Goal: Check status: Check status

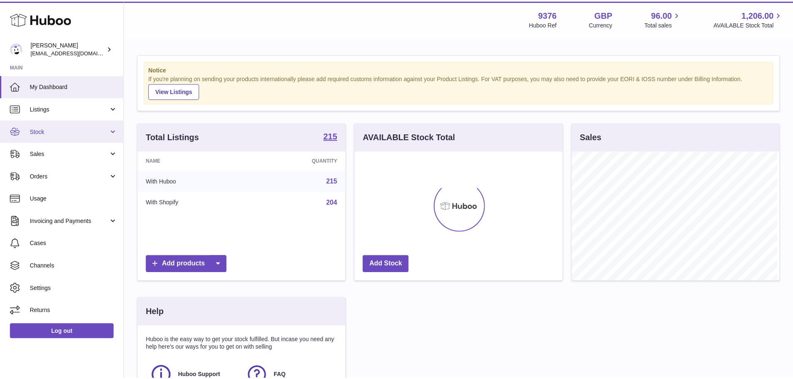
scroll to position [130, 210]
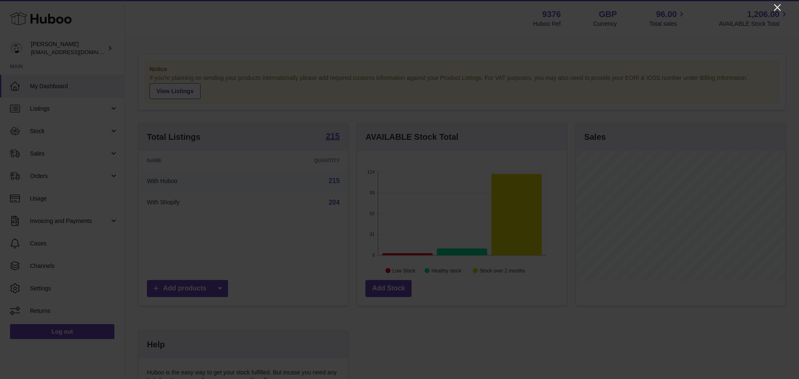
click at [777, 8] on icon "Close" at bounding box center [777, 7] width 7 height 7
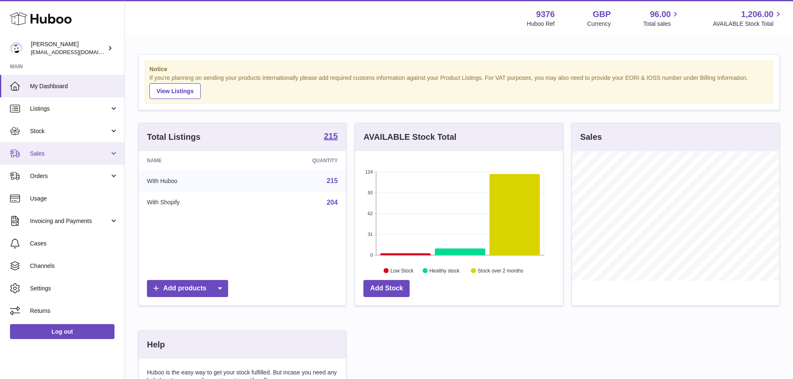
click at [62, 153] on span "Sales" at bounding box center [69, 154] width 79 height 8
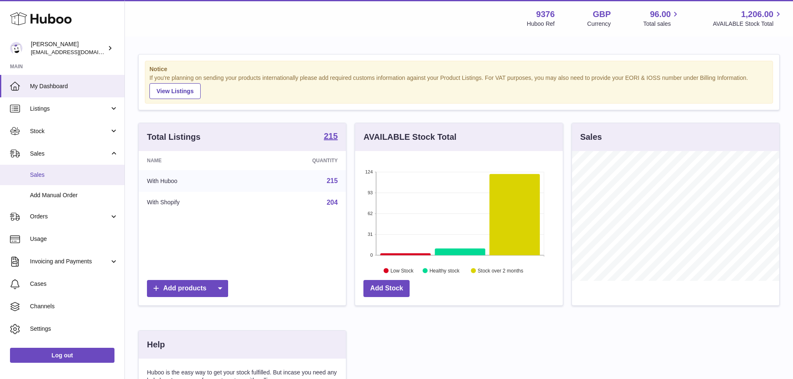
click at [79, 173] on span "Sales" at bounding box center [74, 175] width 88 height 8
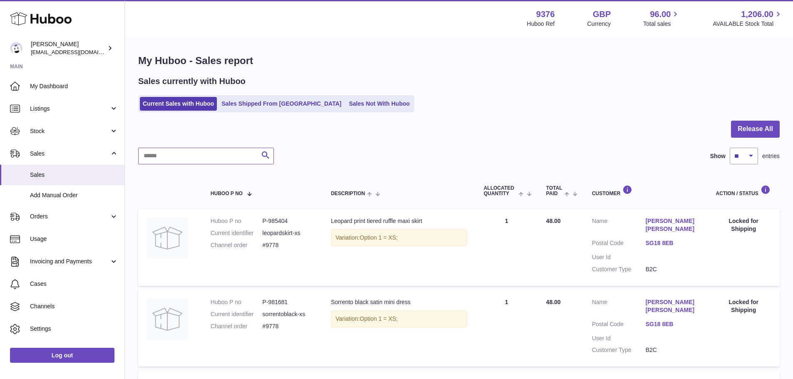
click at [216, 151] on input "text" at bounding box center [206, 156] width 136 height 17
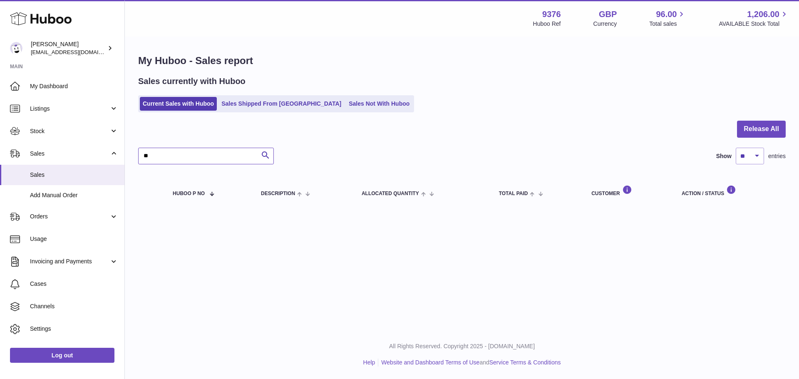
type input "*"
type input "****"
click at [228, 111] on ul "Current Sales with Huboo Sales Shipped From Huboo Sales Not With Huboo" at bounding box center [276, 103] width 276 height 17
click at [249, 101] on link "Sales Shipped From Huboo" at bounding box center [281, 104] width 126 height 14
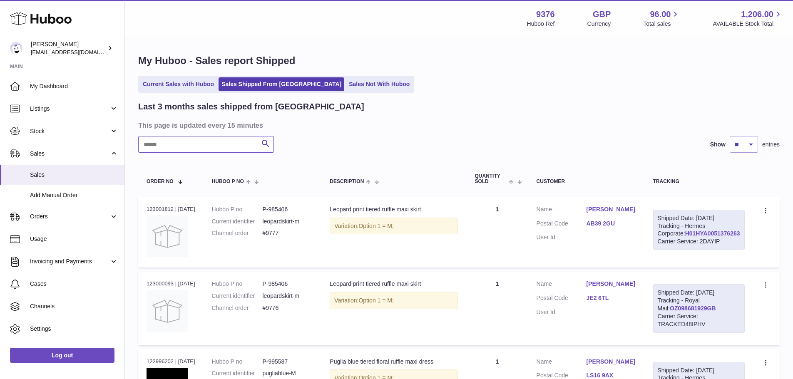
click at [227, 143] on input "text" at bounding box center [206, 144] width 136 height 17
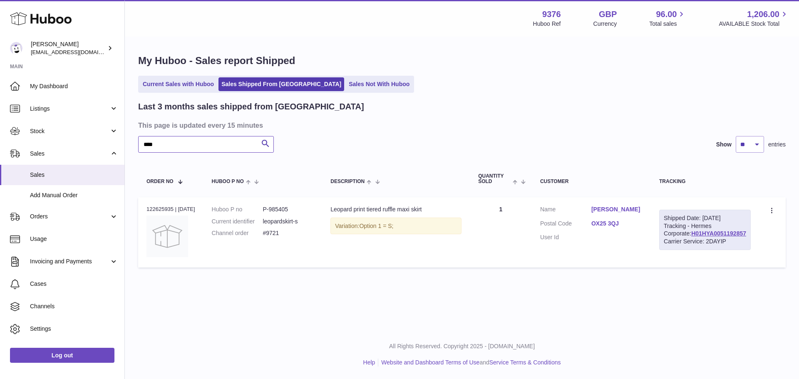
type input "****"
click at [164, 208] on div "Order no 122625935 | [DATE]" at bounding box center [170, 209] width 49 height 7
copy div "122625935"
